Goal: Task Accomplishment & Management: Use online tool/utility

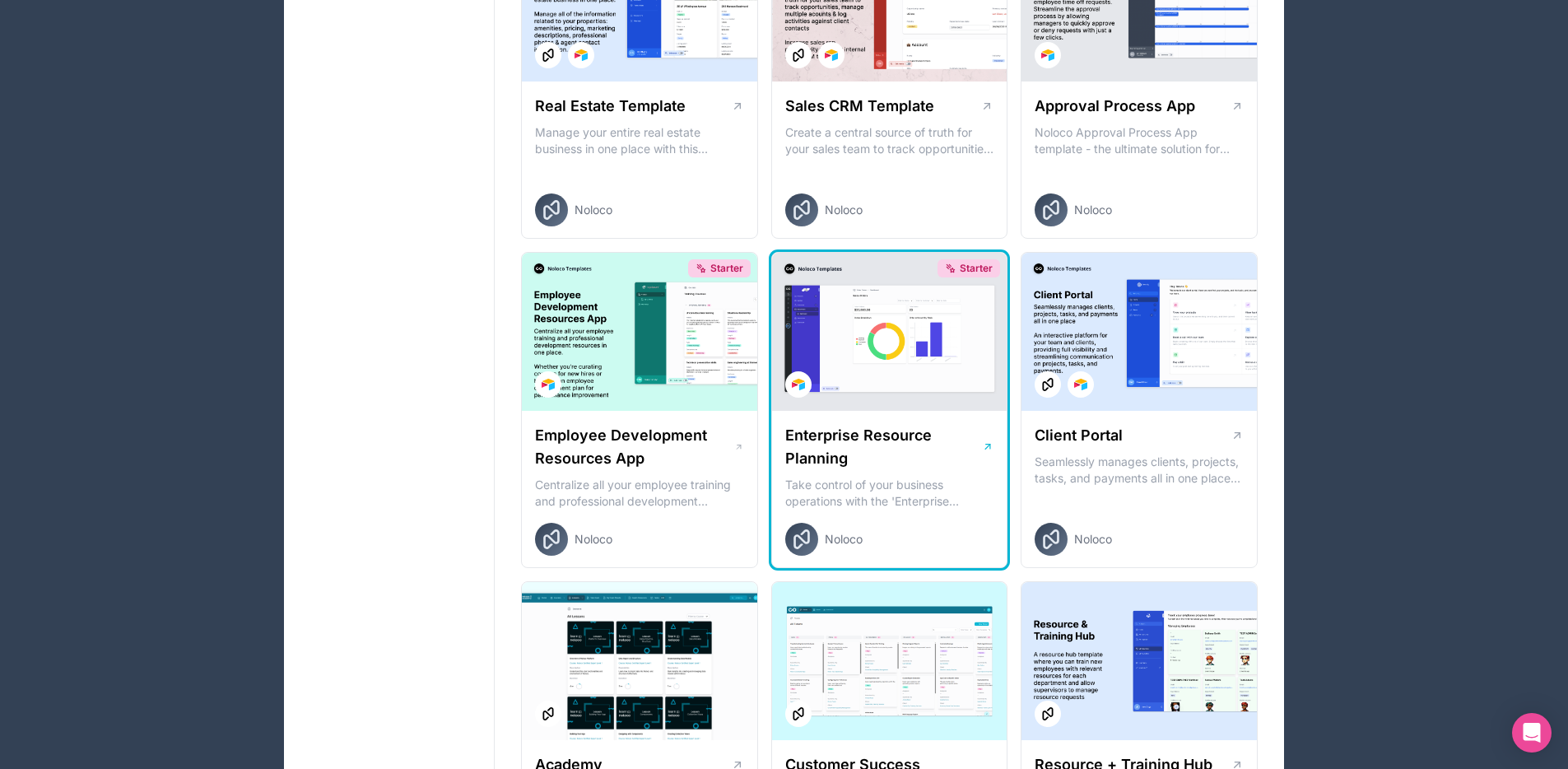
scroll to position [1043, 0]
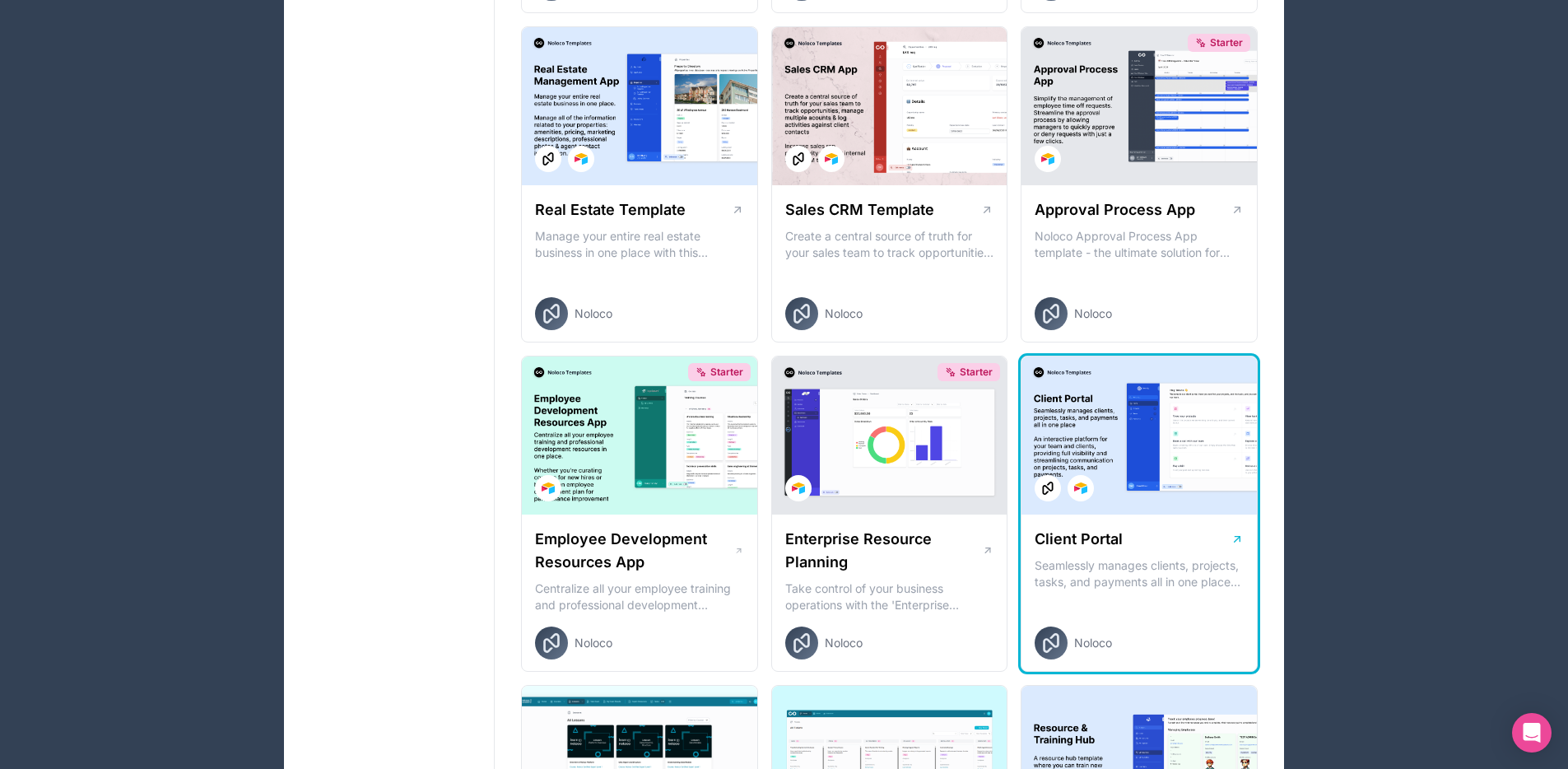
click at [1141, 461] on div at bounding box center [1139, 435] width 236 height 159
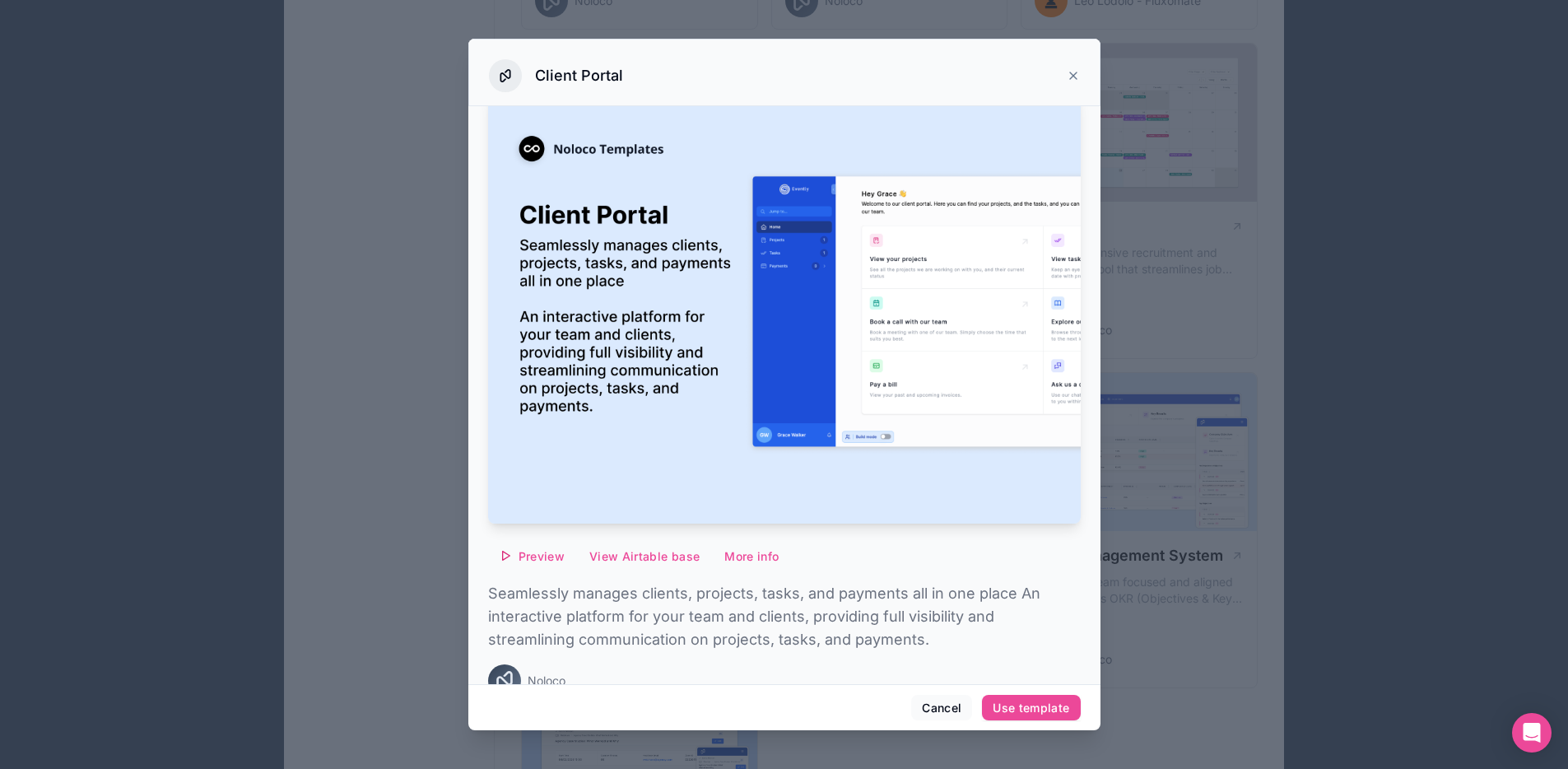
scroll to position [51, 0]
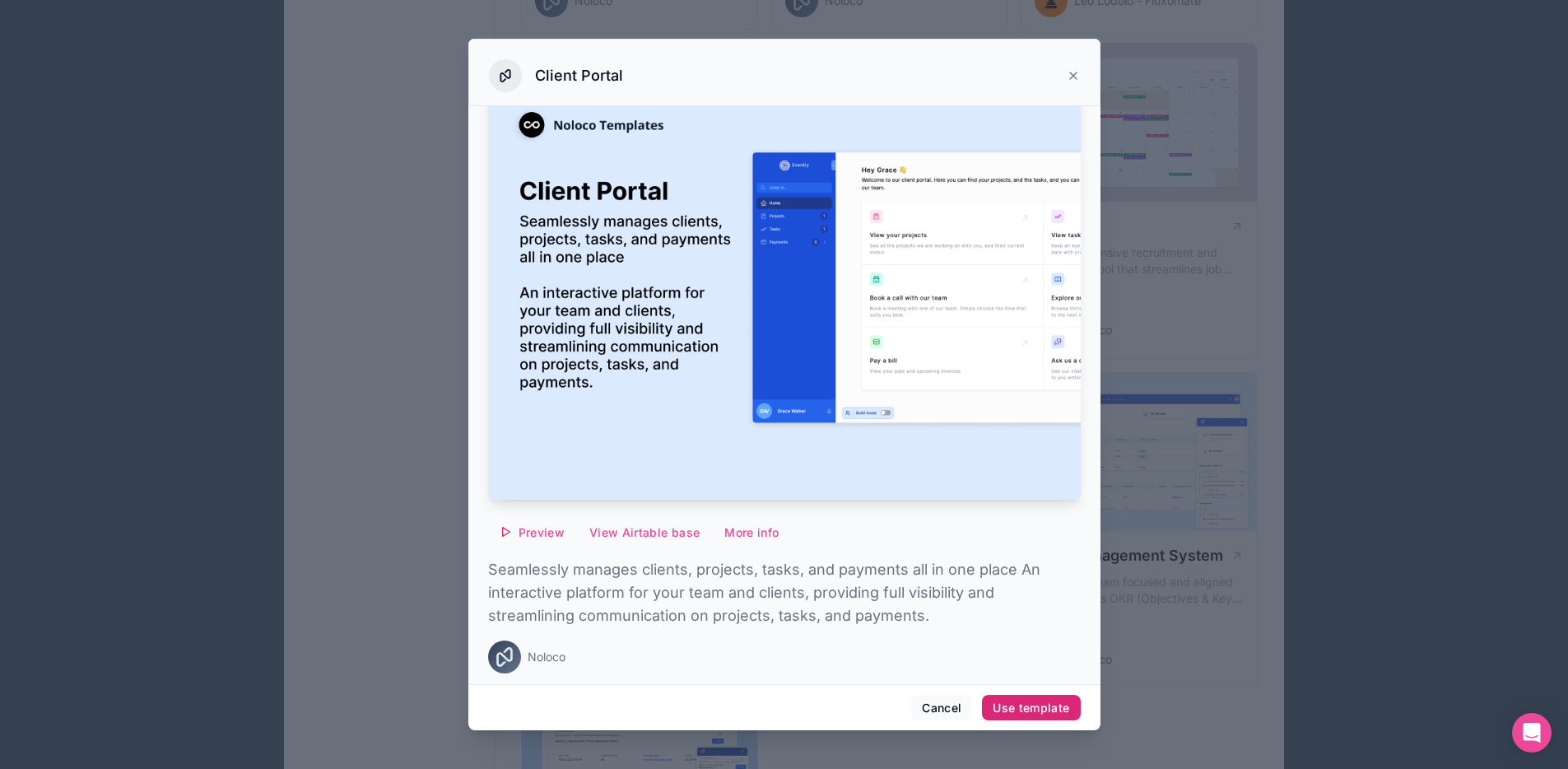
click at [1019, 705] on div "Use template" at bounding box center [1030, 708] width 76 height 15
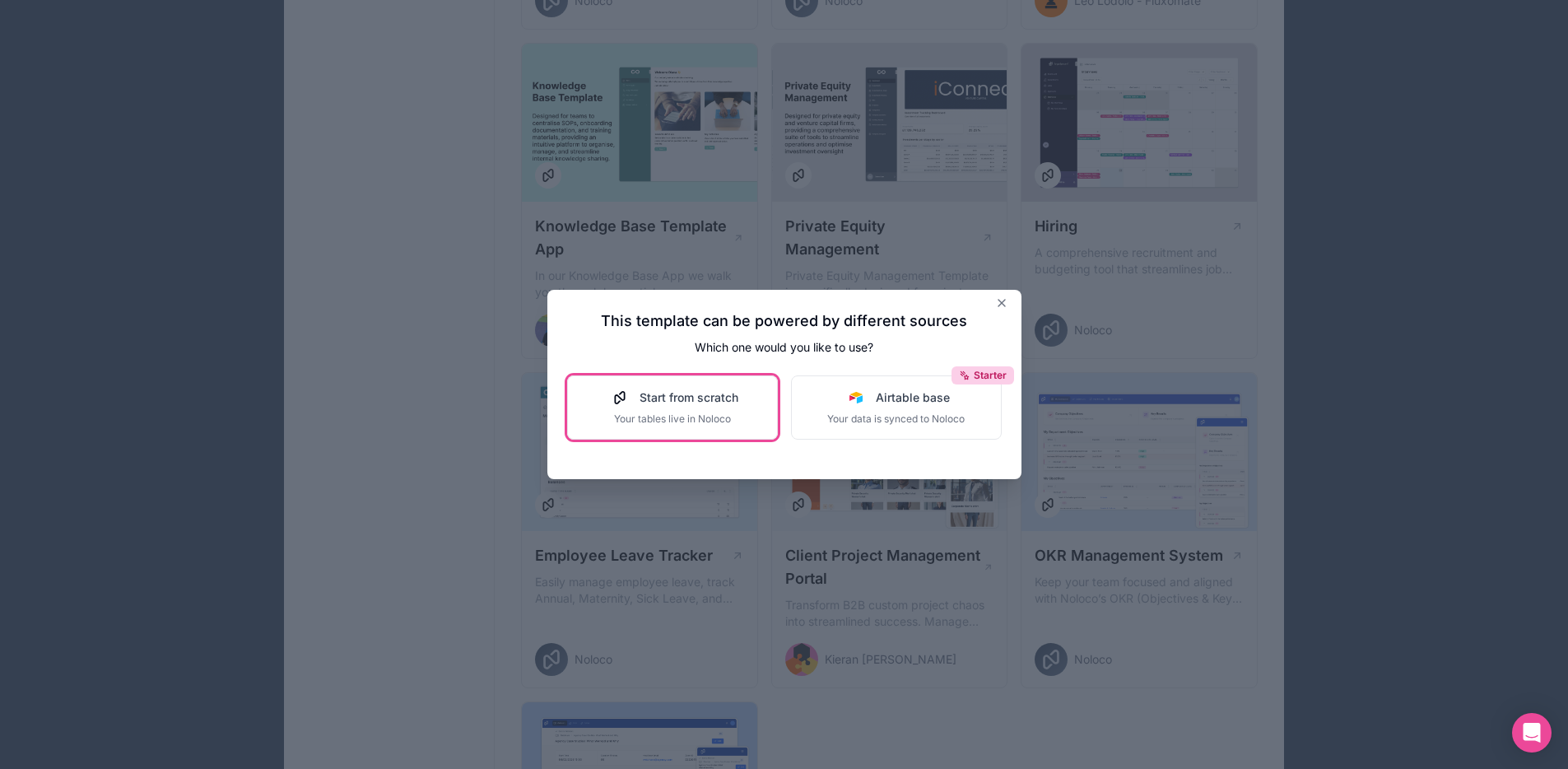
click at [663, 423] on span "Your tables live in Noloco" at bounding box center [672, 419] width 131 height 13
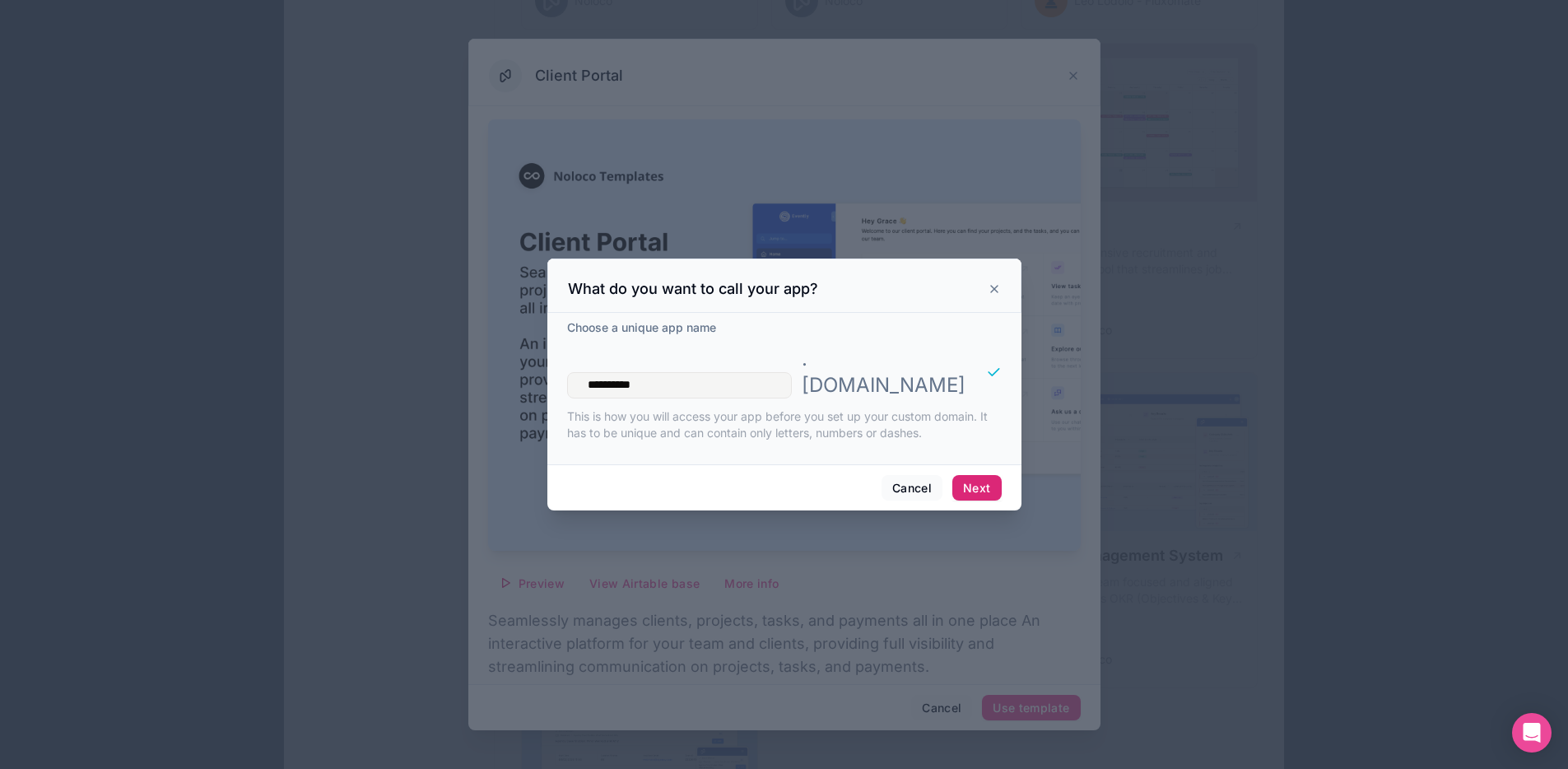
type input "**********"
click at [990, 476] on button "Next" at bounding box center [976, 489] width 48 height 26
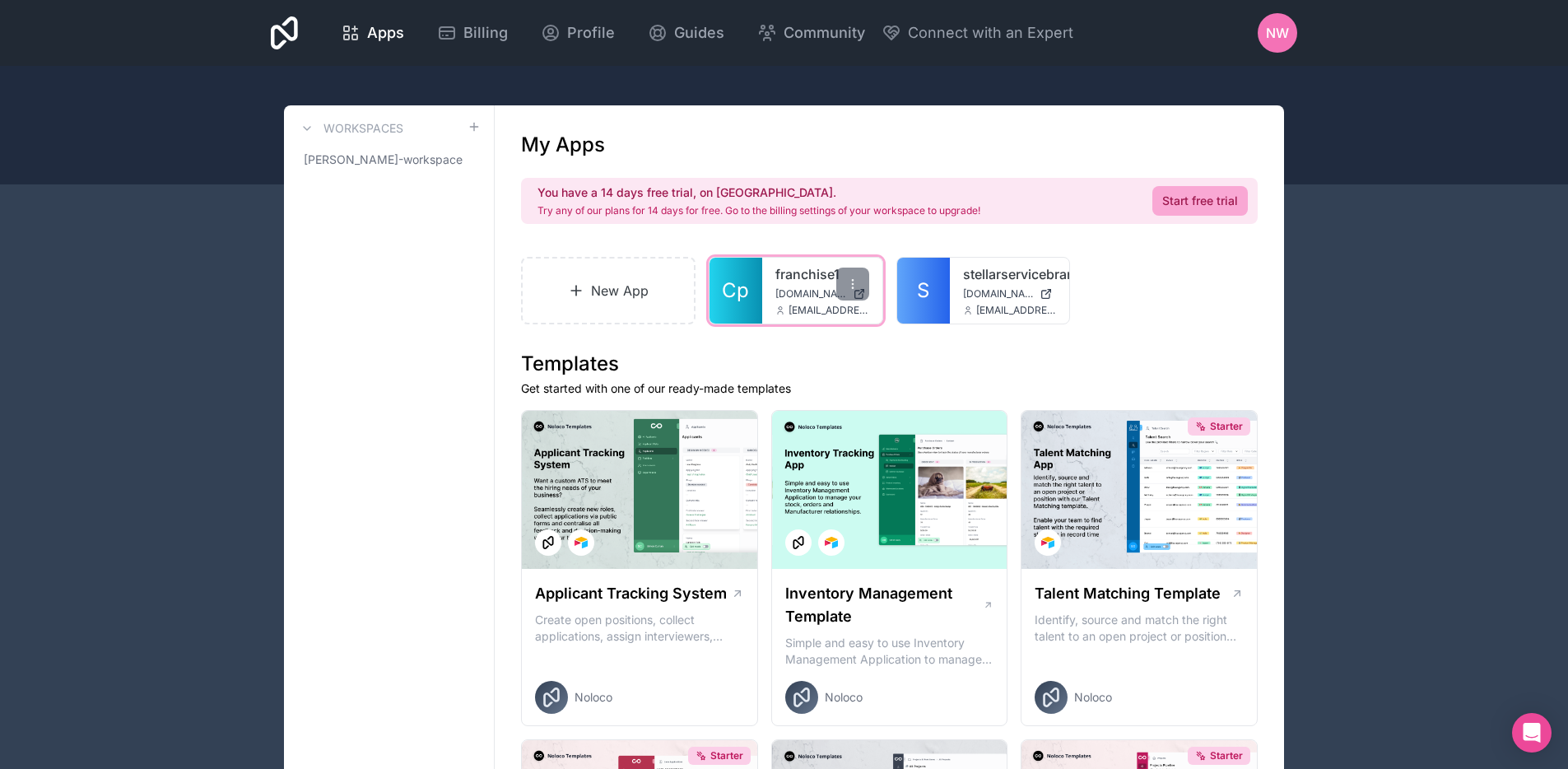
click at [767, 295] on div "franchise1 franchise1.noloco.co nisha@campaigncreators.com" at bounding box center [822, 290] width 120 height 66
click at [808, 298] on span "franchise1.noloco.co" at bounding box center [811, 293] width 71 height 13
click at [382, 37] on span "Apps" at bounding box center [385, 32] width 37 height 23
click at [1285, 30] on span "NW" at bounding box center [1277, 32] width 23 height 20
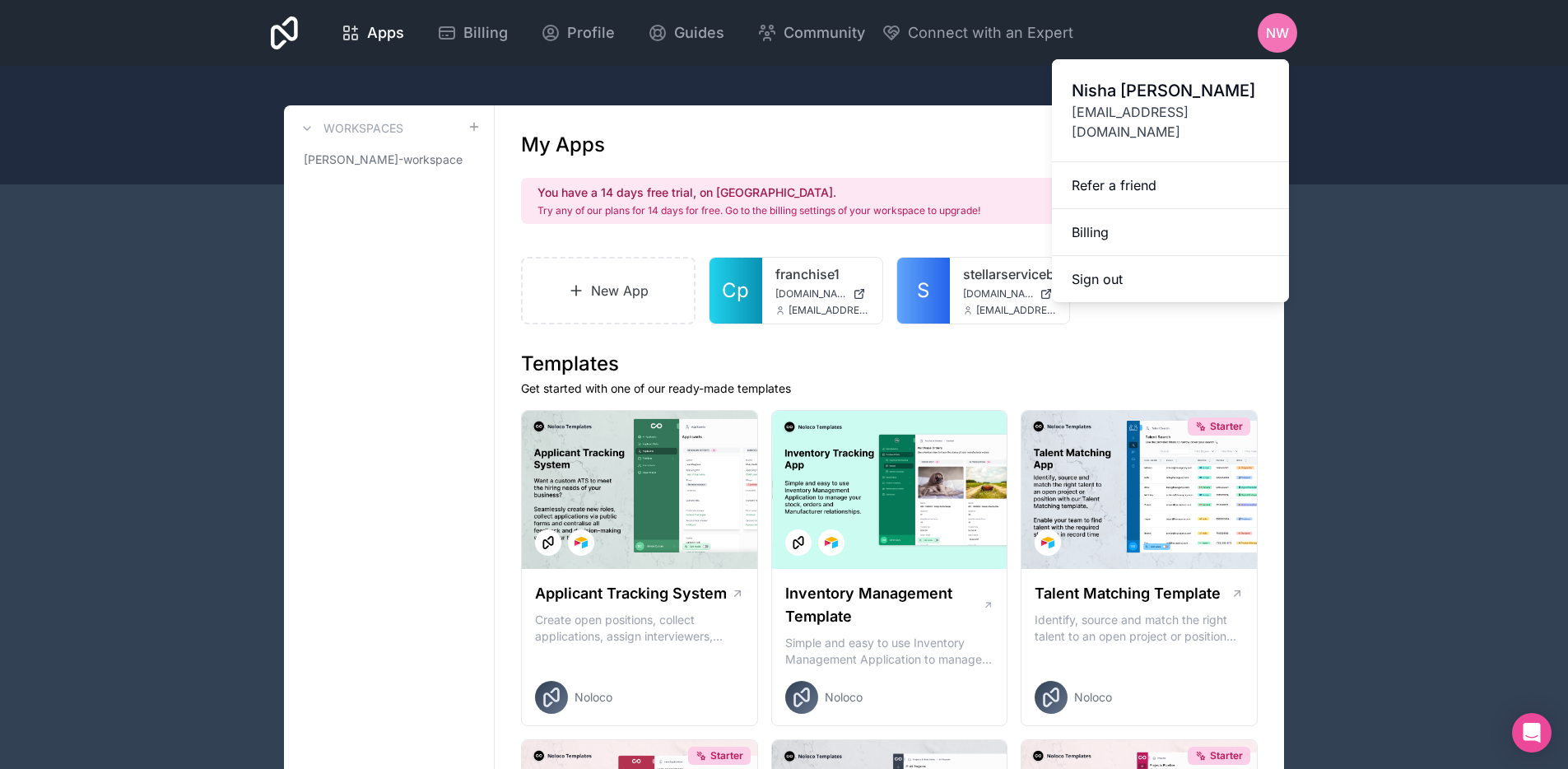
click at [1285, 30] on span "NW" at bounding box center [1277, 32] width 23 height 20
